Goal: Information Seeking & Learning: Learn about a topic

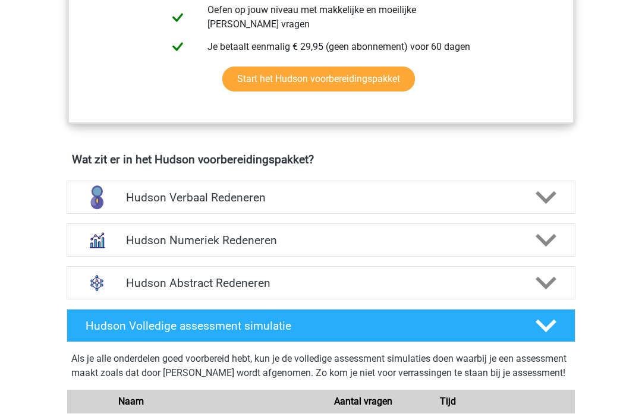
scroll to position [625, 0]
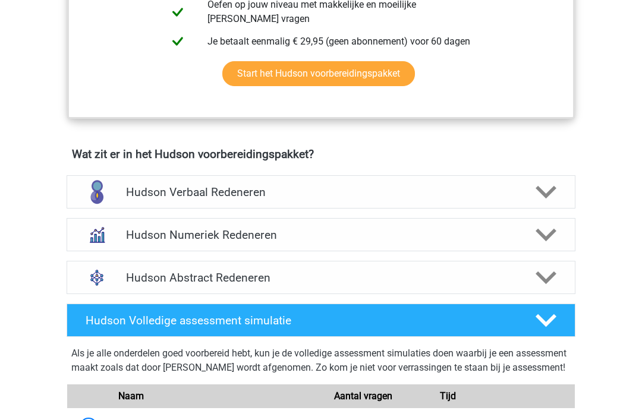
click at [137, 269] on div "Hudson Abstract Redeneren" at bounding box center [321, 277] width 509 height 33
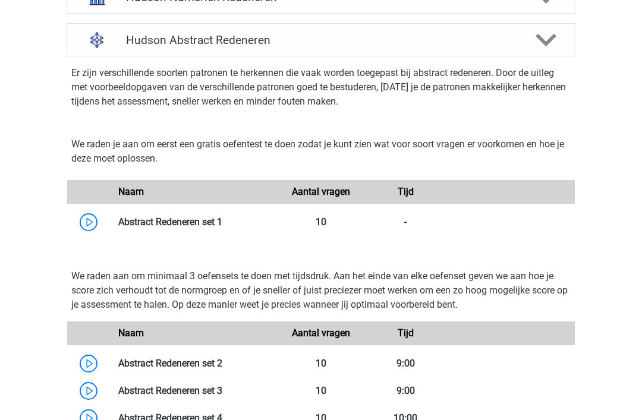
scroll to position [870, 0]
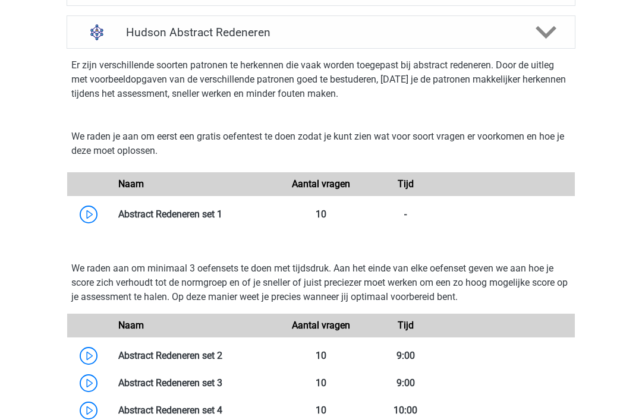
click at [222, 212] on link at bounding box center [222, 214] width 0 height 11
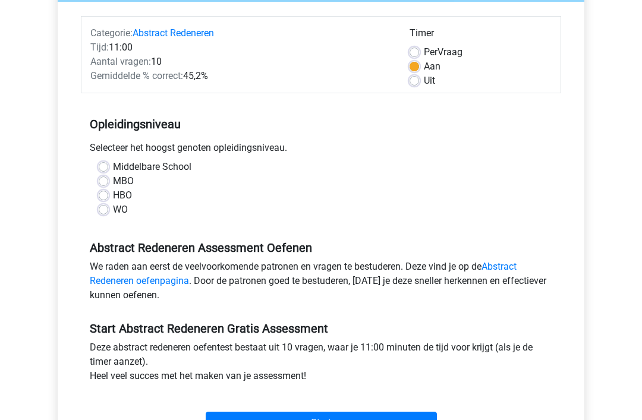
scroll to position [140, 0]
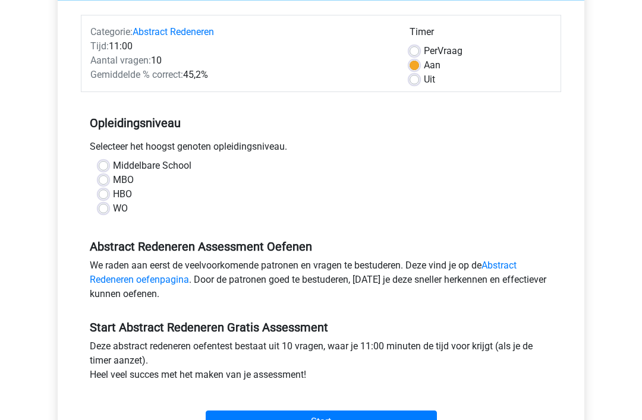
click at [113, 205] on label "WO" at bounding box center [120, 208] width 15 height 14
click at [100, 205] on input "WO" at bounding box center [104, 207] width 10 height 12
radio input "true"
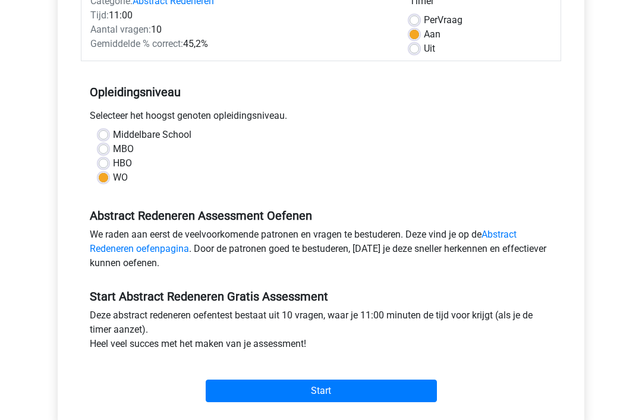
scroll to position [172, 0]
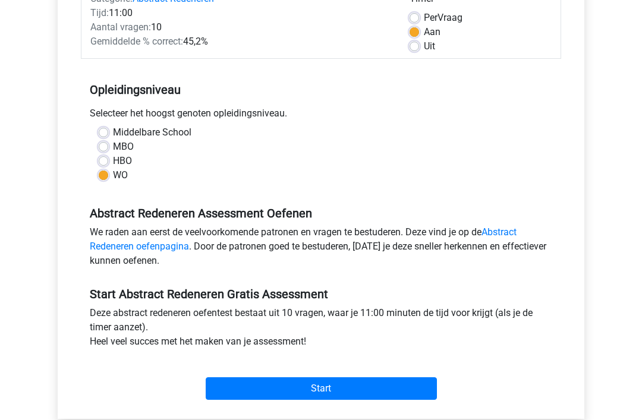
click at [227, 391] on input "Start" at bounding box center [321, 389] width 231 height 23
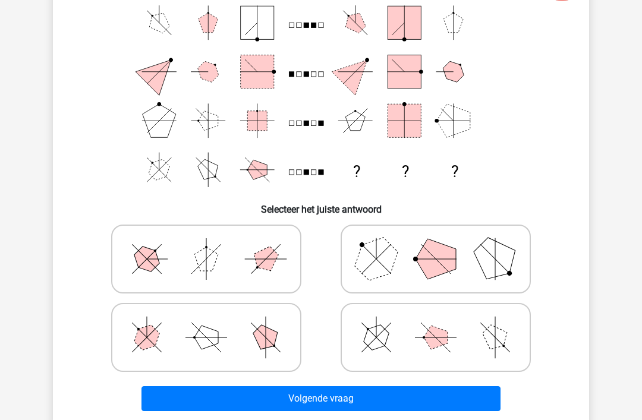
scroll to position [109, 0]
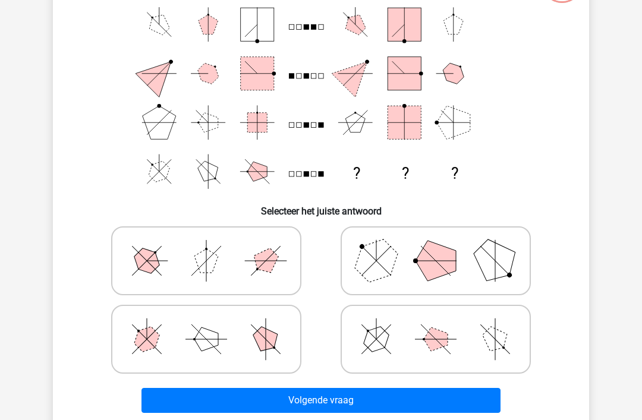
click at [379, 270] on polygon at bounding box center [376, 260] width 57 height 57
click at [436, 246] on input "radio" at bounding box center [440, 242] width 8 height 8
radio input "true"
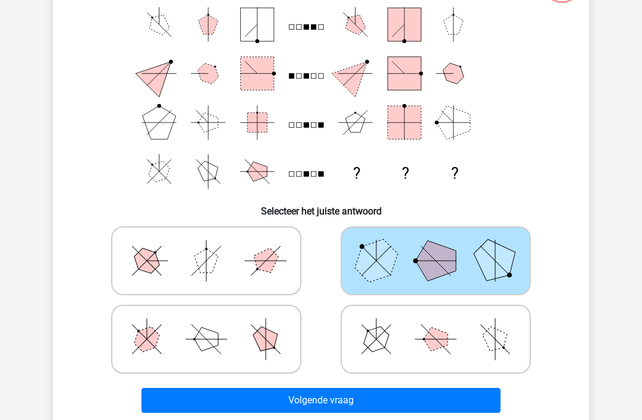
click at [236, 401] on button "Volgende vraag" at bounding box center [320, 400] width 359 height 25
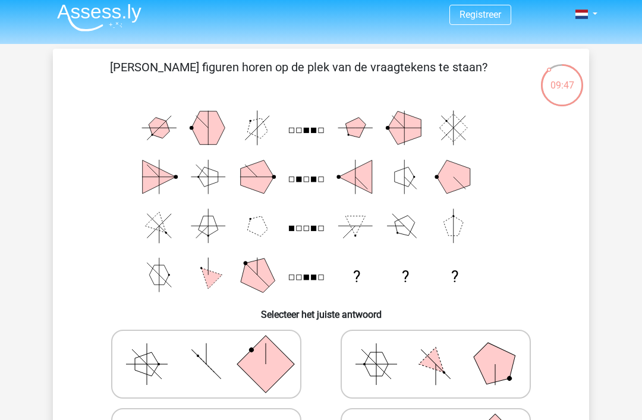
scroll to position [0, 0]
